Goal: Information Seeking & Learning: Learn about a topic

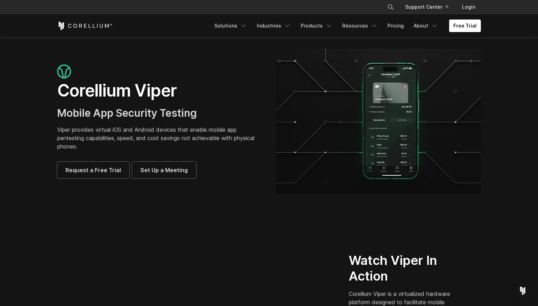
drag, startPoint x: 29, startPoint y: 207, endPoint x: 43, endPoint y: 201, distance: 15.6
click at [29, 207] on section "Corellium Viper Mobile App Security Testing Viper provides virtual iOS and Andr…" at bounding box center [269, 124] width 538 height 173
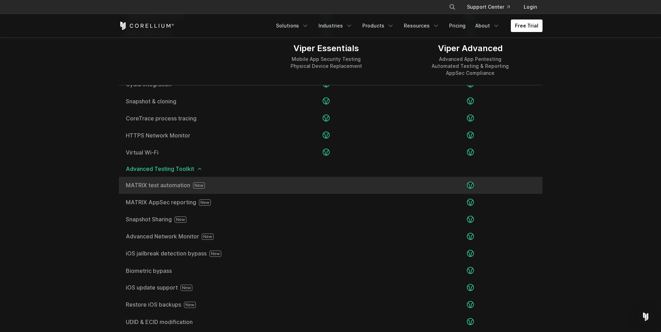
scroll to position [1115, 0]
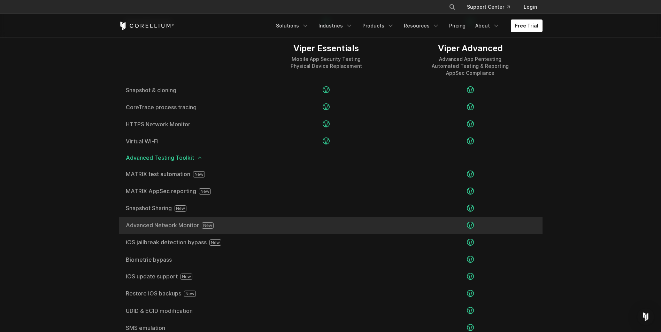
click at [208, 224] on icon at bounding box center [208, 226] width 12 height 6
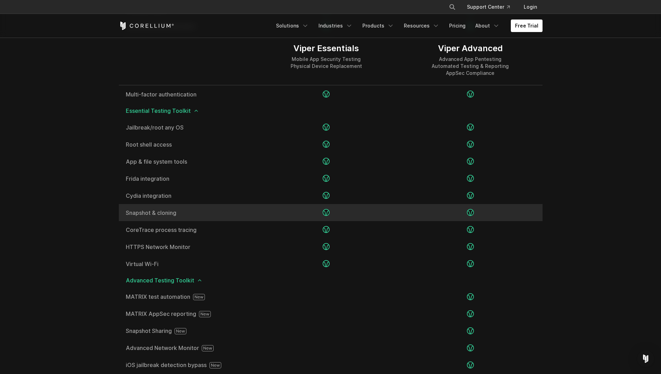
scroll to position [975, 0]
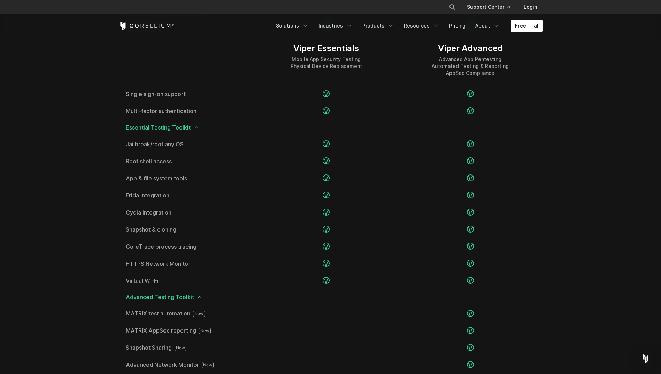
click at [490, 281] on section "Editions Viper Essentials Mobile App Security Testing Physical Device Replaceme…" at bounding box center [330, 271] width 661 height 728
